Goal: Navigation & Orientation: Find specific page/section

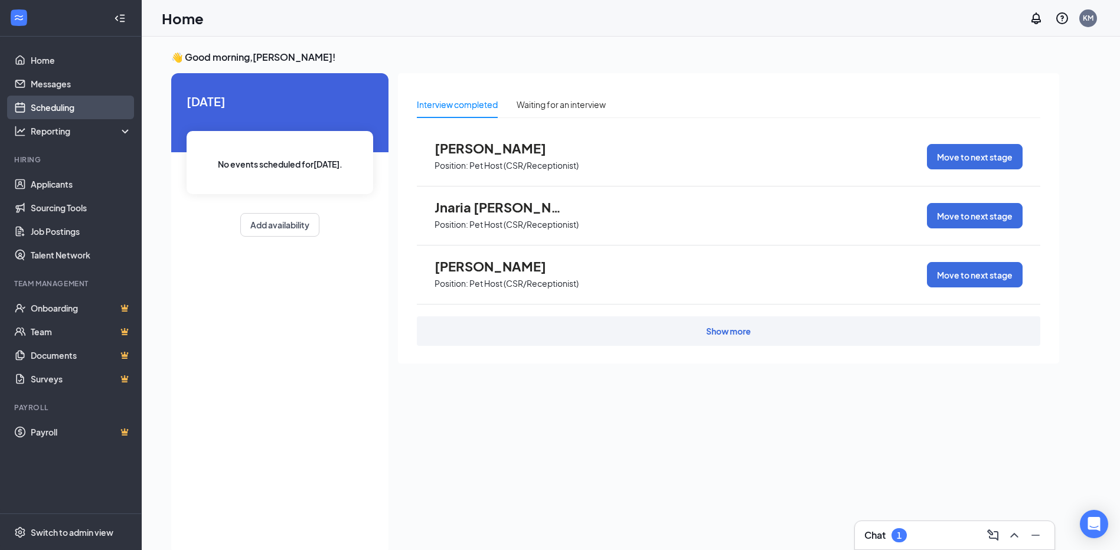
click at [42, 106] on link "Scheduling" at bounding box center [81, 108] width 101 height 24
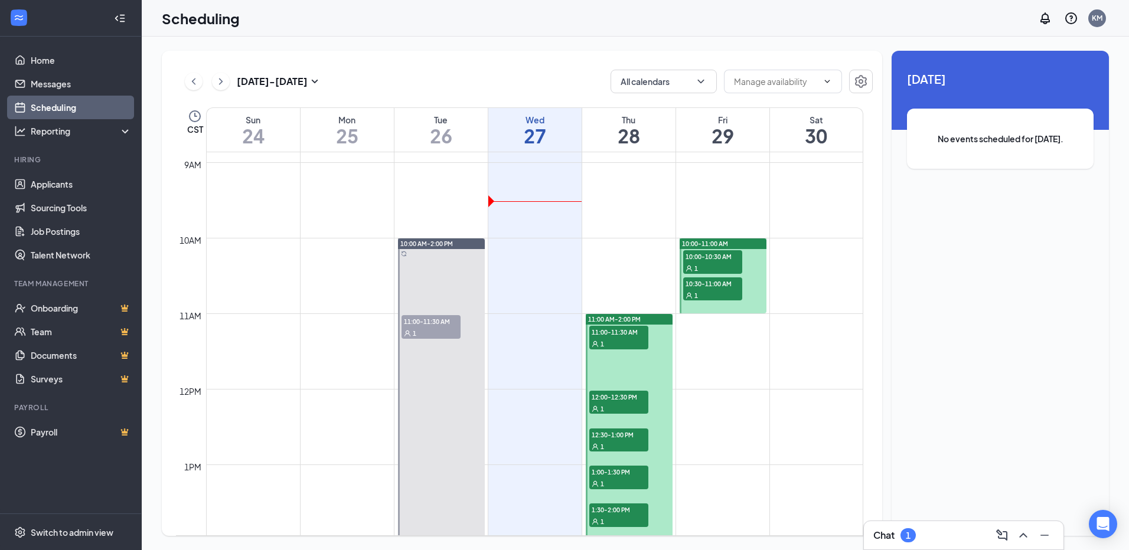
scroll to position [698, 0]
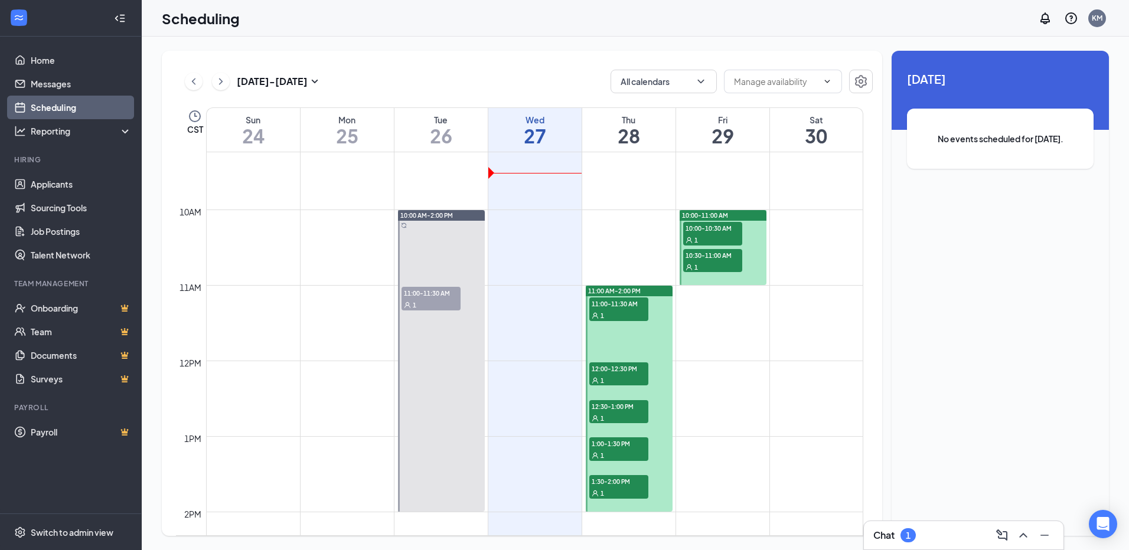
click at [909, 531] on div "1" at bounding box center [908, 536] width 5 height 10
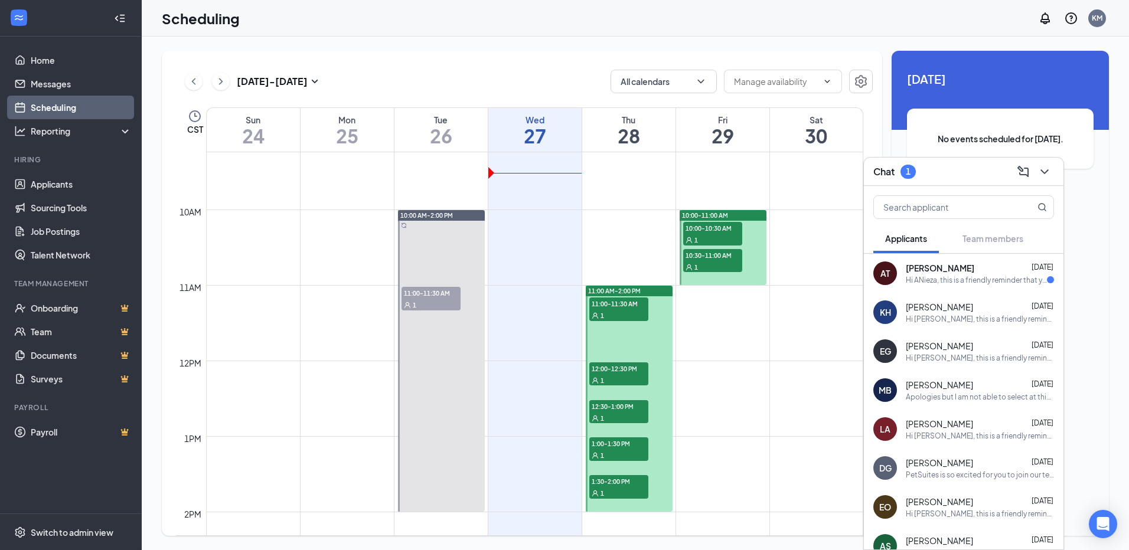
click at [982, 282] on div "Hi ANieza, this is a friendly reminder that you are still in the process of you…" at bounding box center [976, 280] width 141 height 10
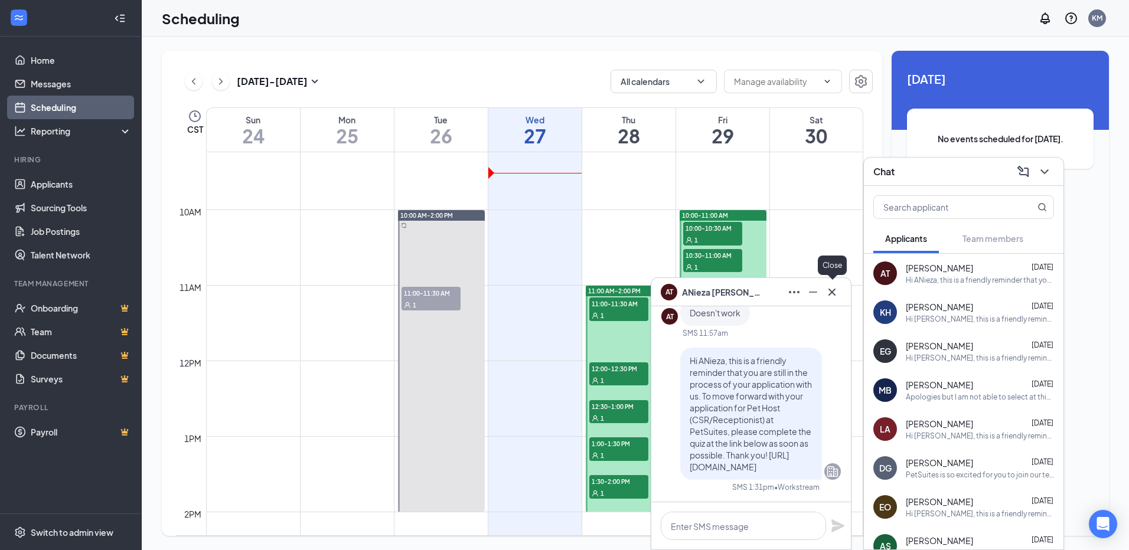
click at [836, 293] on icon "Cross" at bounding box center [832, 292] width 14 height 14
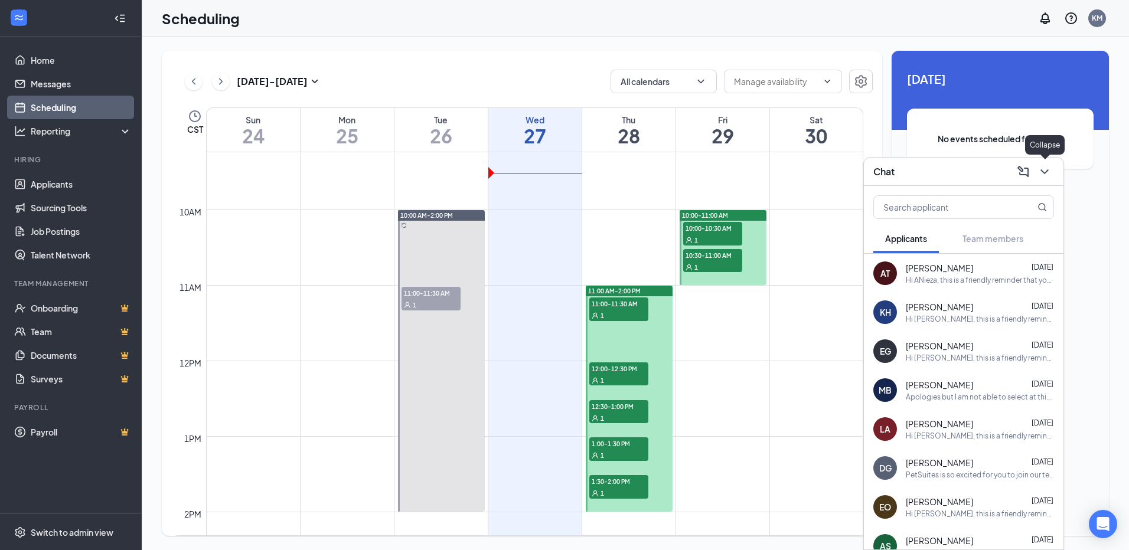
click at [1040, 172] on icon "ChevronDown" at bounding box center [1044, 172] width 14 height 14
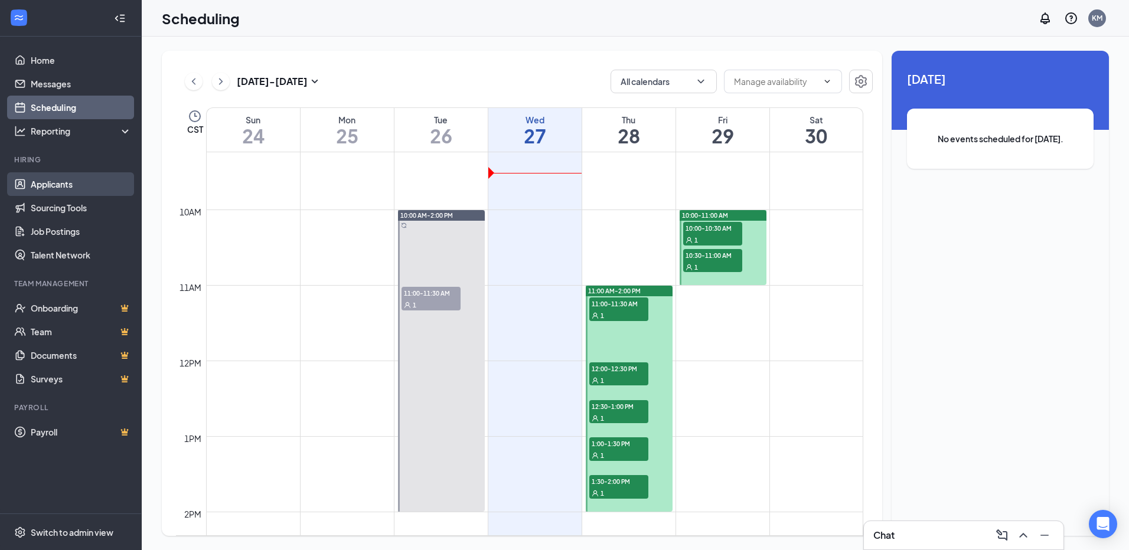
click at [63, 192] on link "Applicants" at bounding box center [81, 184] width 101 height 24
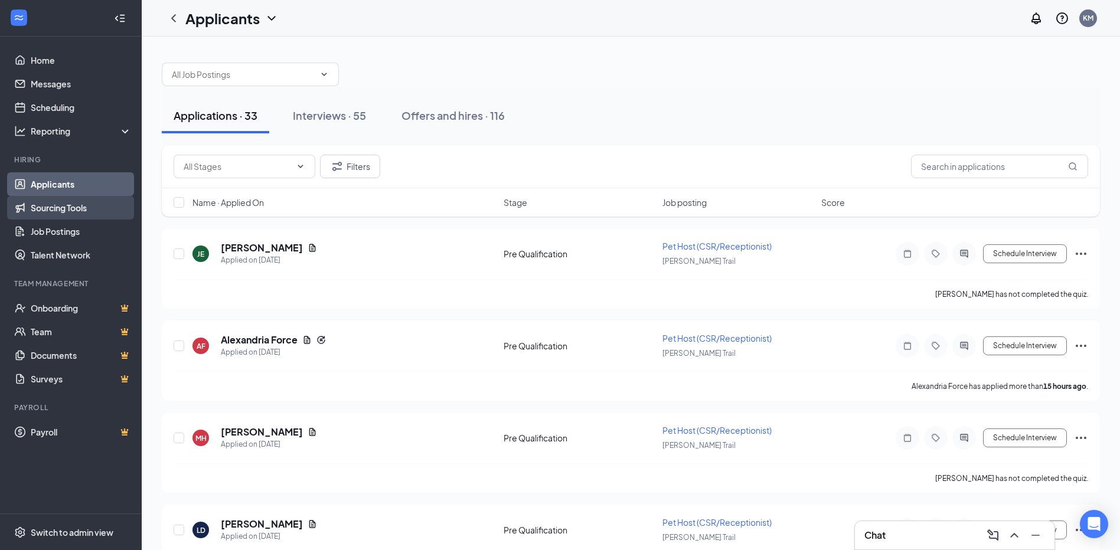
click at [58, 218] on link "Sourcing Tools" at bounding box center [81, 208] width 101 height 24
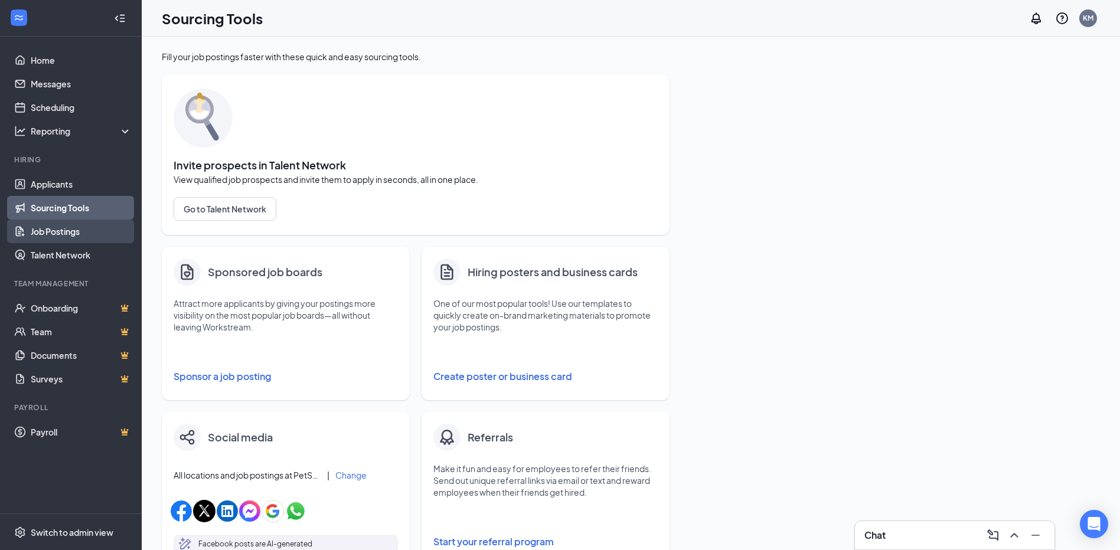
click at [81, 233] on link "Job Postings" at bounding box center [81, 232] width 101 height 24
